Goal: Check status: Check status

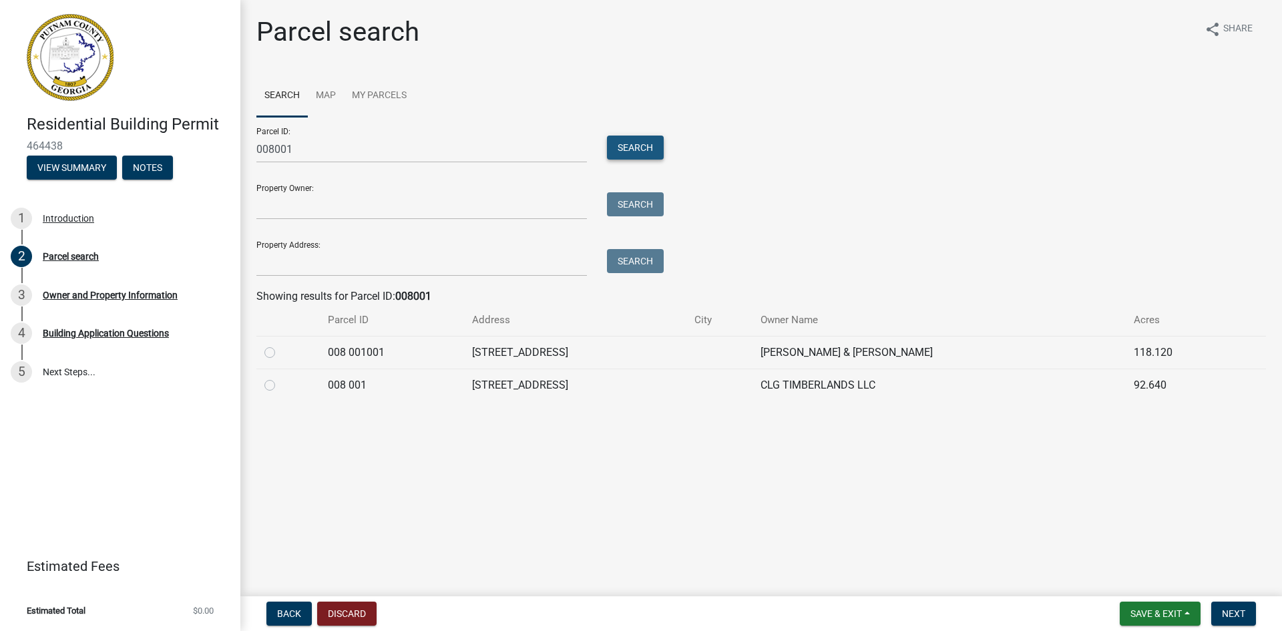
click at [629, 146] on button "Search" at bounding box center [635, 147] width 57 height 24
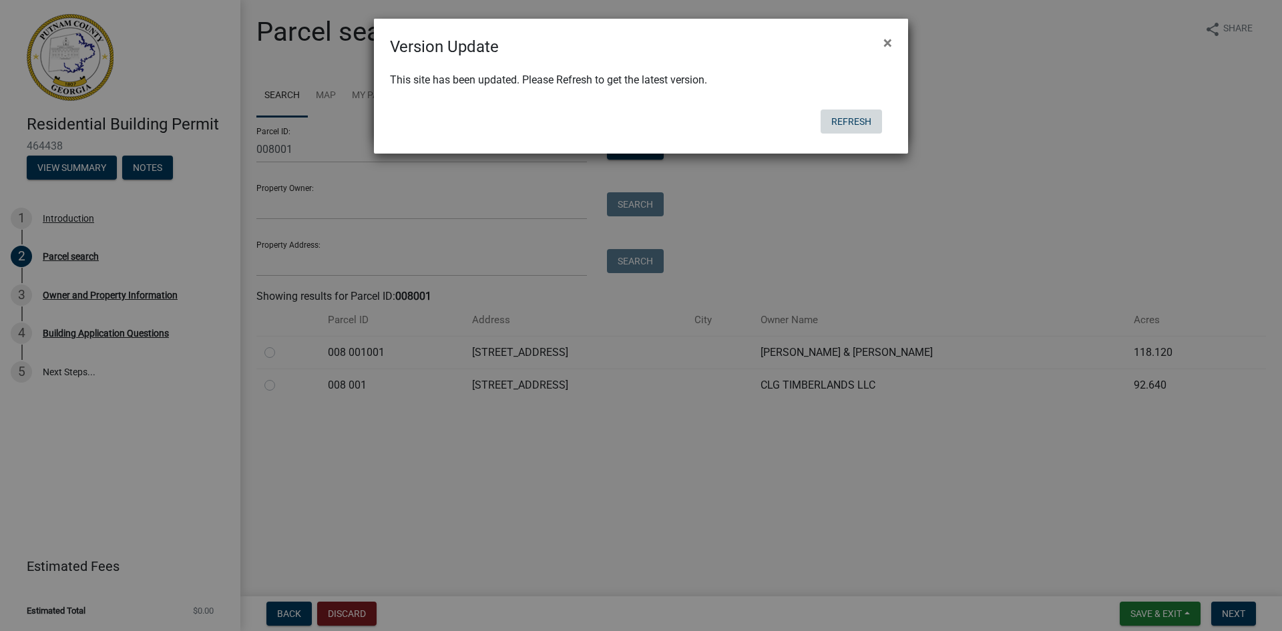
click at [851, 121] on button "Refresh" at bounding box center [850, 121] width 61 height 24
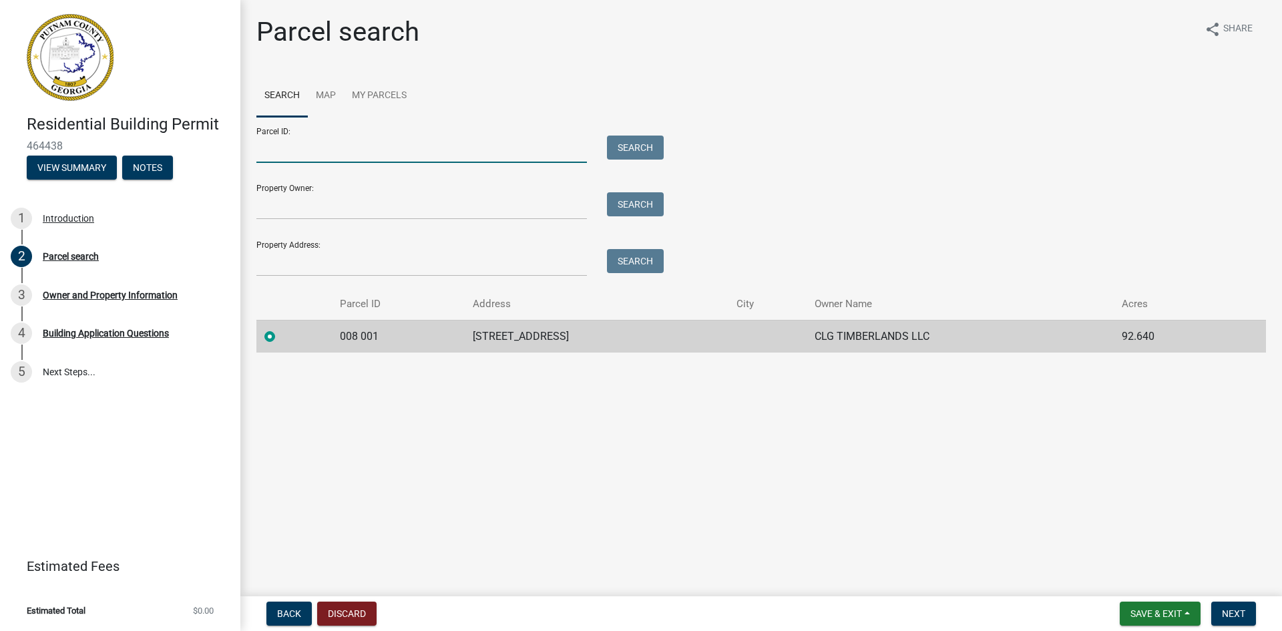
click at [304, 148] on input "Parcel ID:" at bounding box center [421, 148] width 330 height 27
type input "008001"
click at [635, 150] on button "Search" at bounding box center [635, 147] width 57 height 24
